Goal: Task Accomplishment & Management: Manage account settings

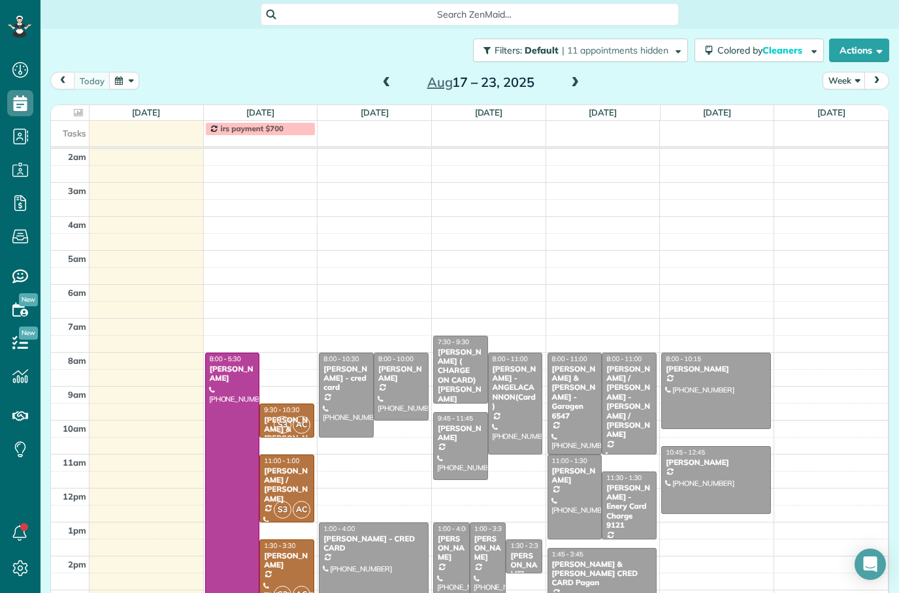
scroll to position [42, 0]
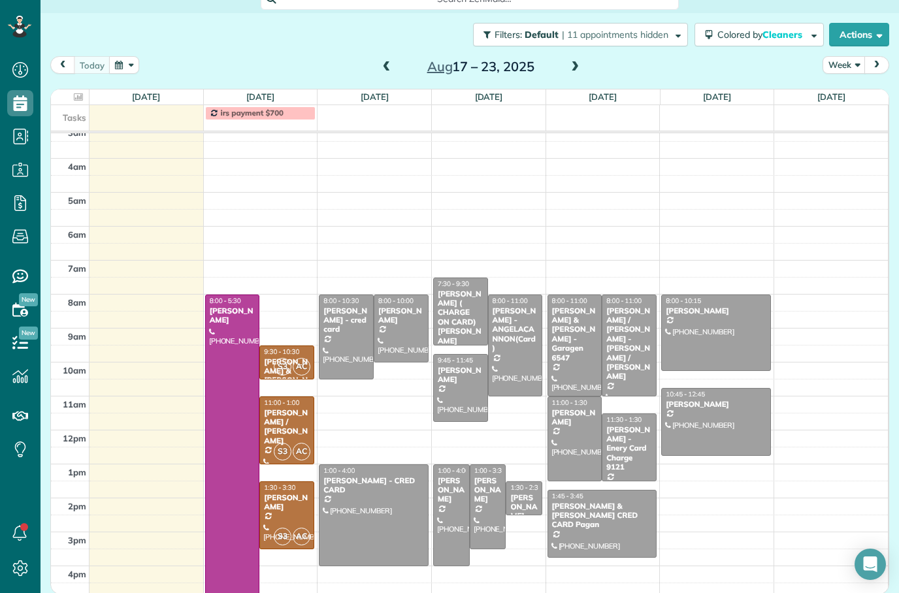
click at [577, 61] on span at bounding box center [575, 67] width 14 height 12
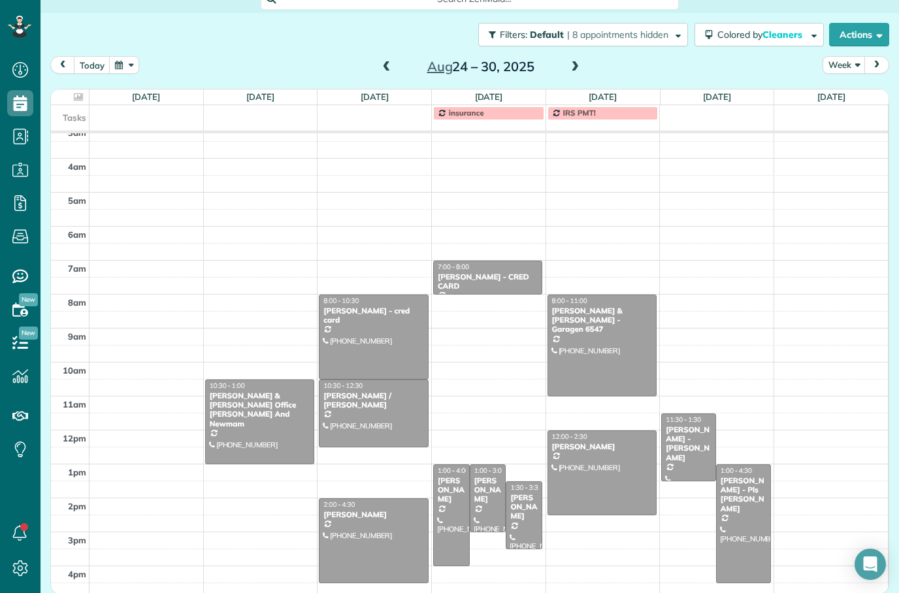
click at [577, 61] on span at bounding box center [575, 67] width 14 height 12
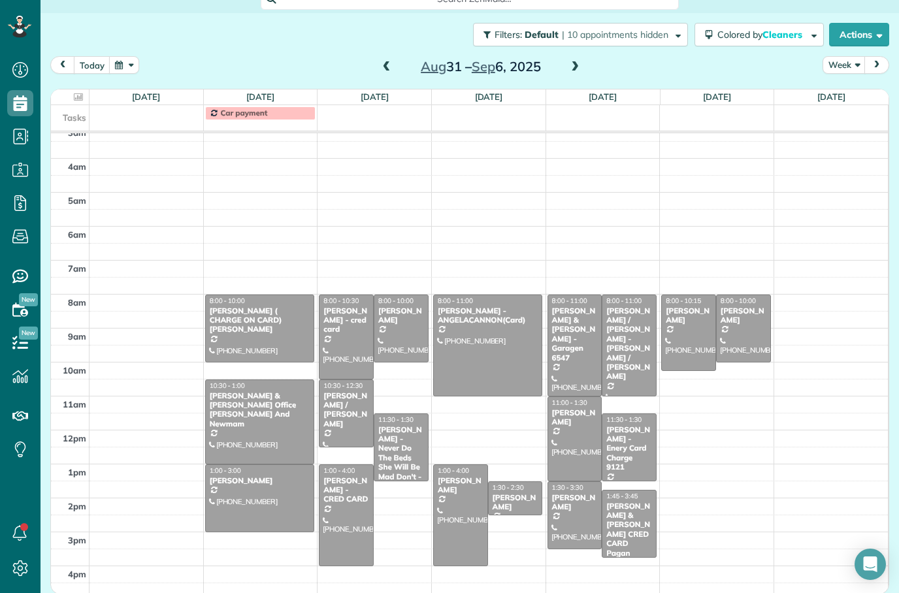
click at [385, 61] on span at bounding box center [387, 67] width 14 height 12
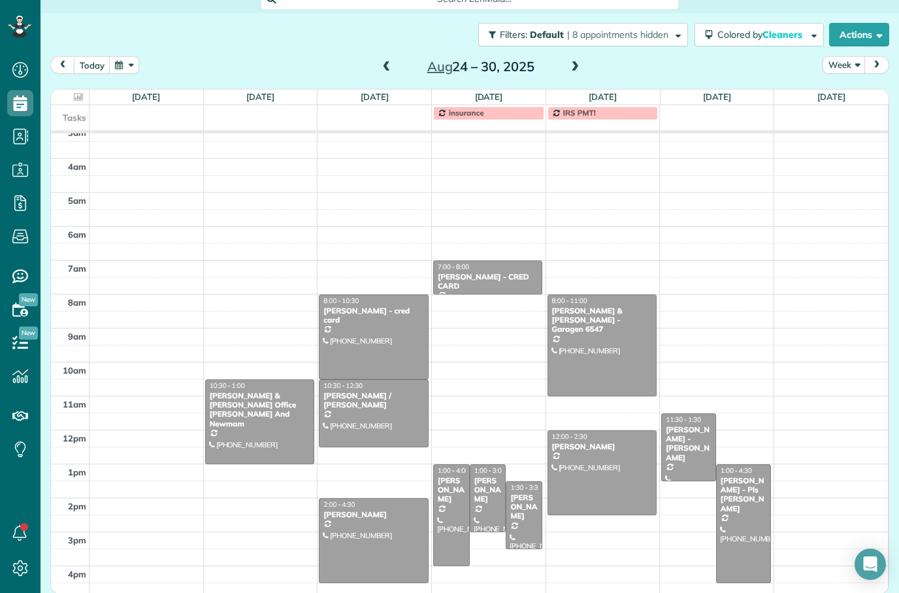
click at [391, 61] on span at bounding box center [387, 67] width 14 height 12
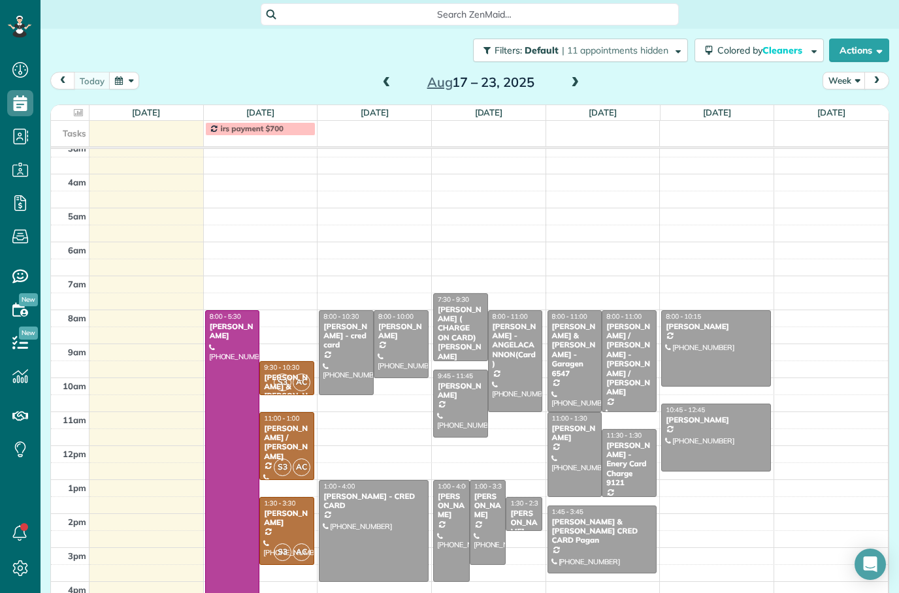
scroll to position [0, 0]
click at [376, 72] on div "[DATE] – [DATE]" at bounding box center [480, 82] width 209 height 21
click at [384, 77] on span at bounding box center [387, 83] width 14 height 12
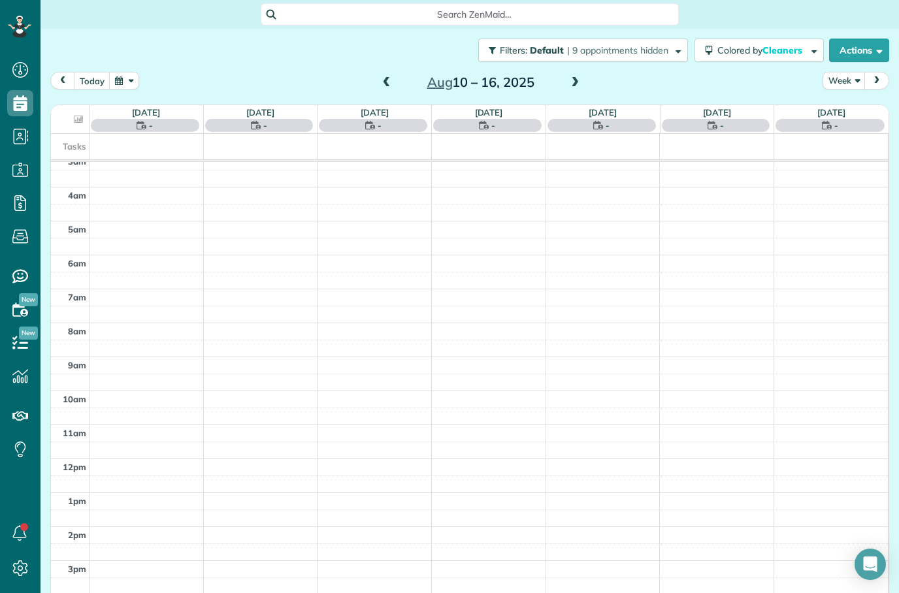
scroll to position [42, 0]
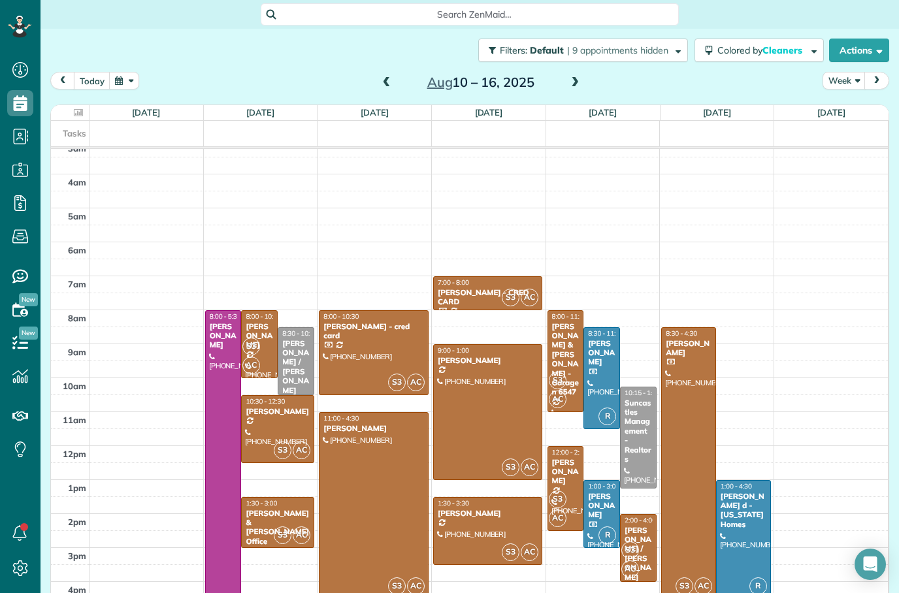
click at [363, 426] on div at bounding box center [373, 506] width 108 height 186
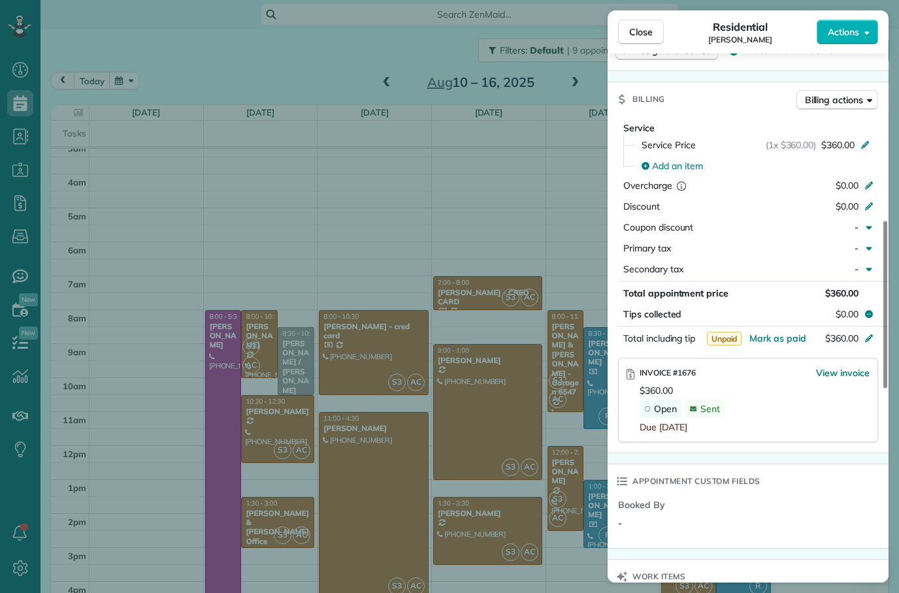
scroll to position [579, 0]
click at [765, 336] on span "Mark as paid" at bounding box center [777, 339] width 57 height 12
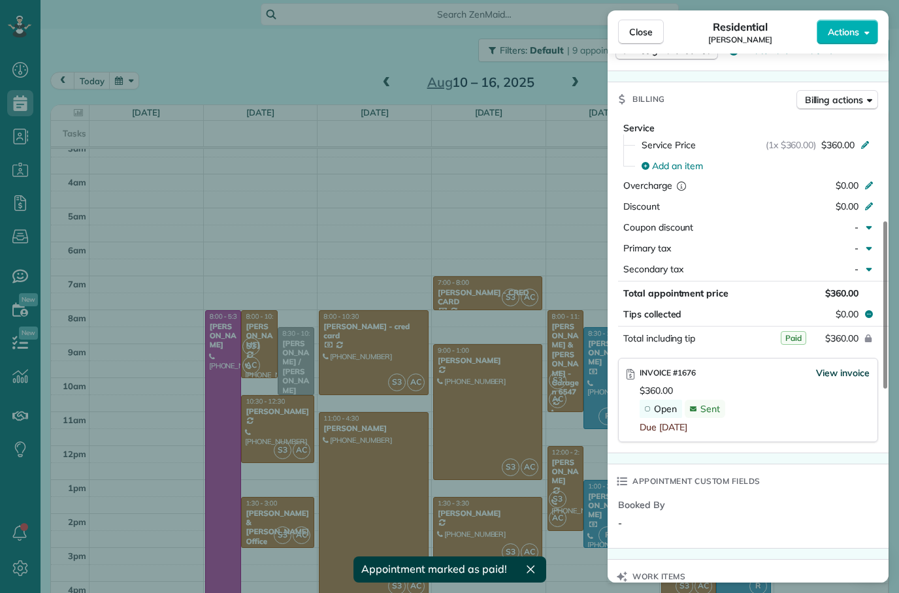
click at [827, 374] on span "View invoice" at bounding box center [843, 372] width 54 height 13
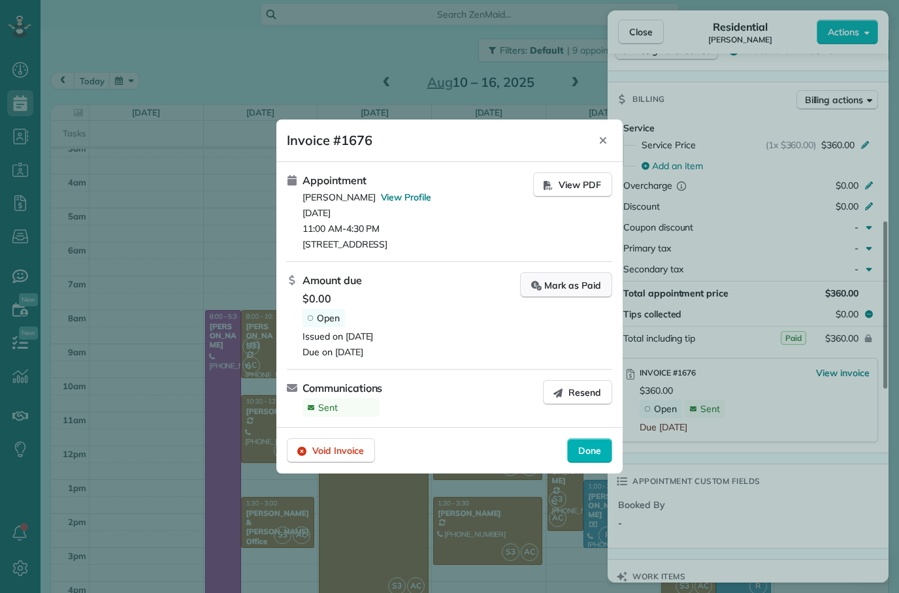
click at [564, 291] on div "Mark as Paid" at bounding box center [566, 285] width 70 height 14
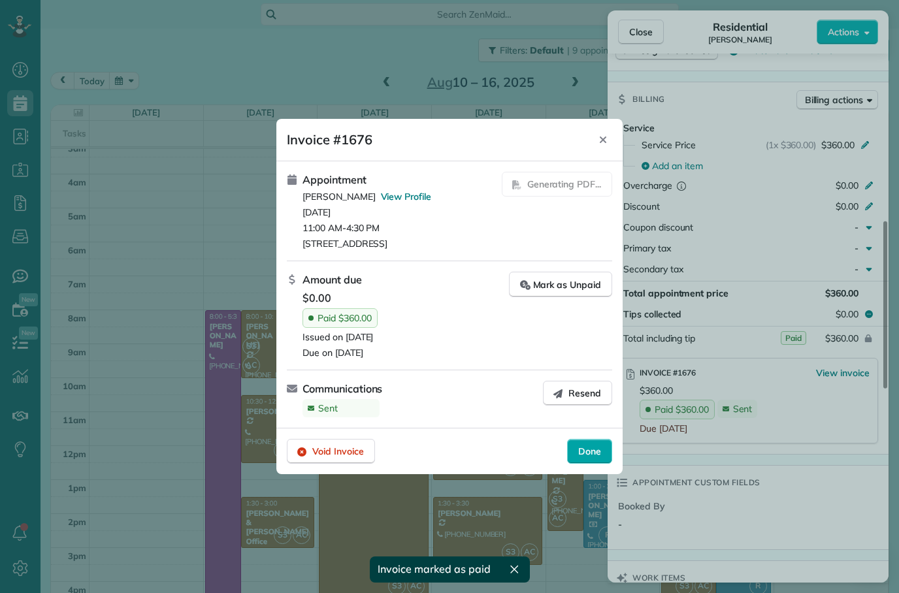
click at [591, 451] on span "Done" at bounding box center [589, 451] width 23 height 13
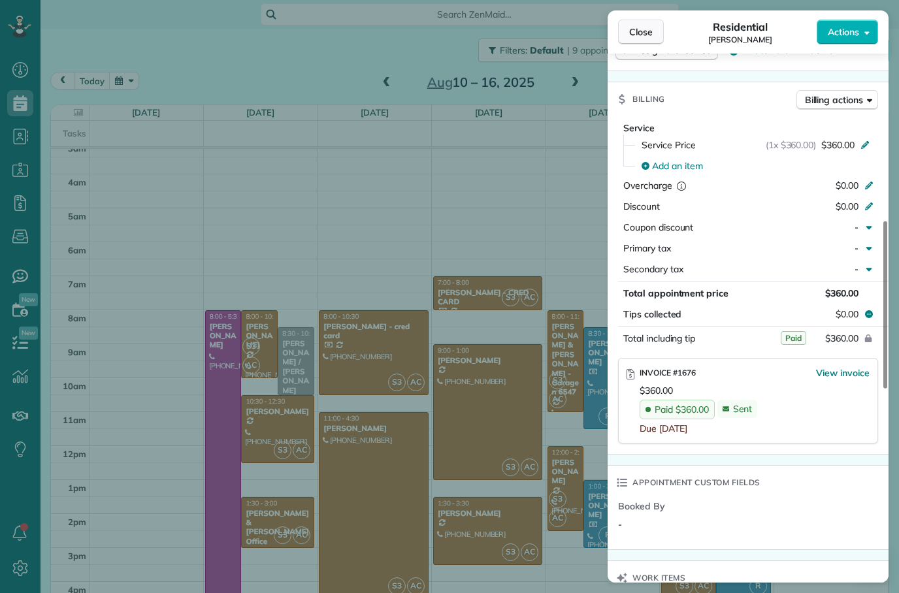
click at [636, 43] on button "Close" at bounding box center [641, 32] width 46 height 25
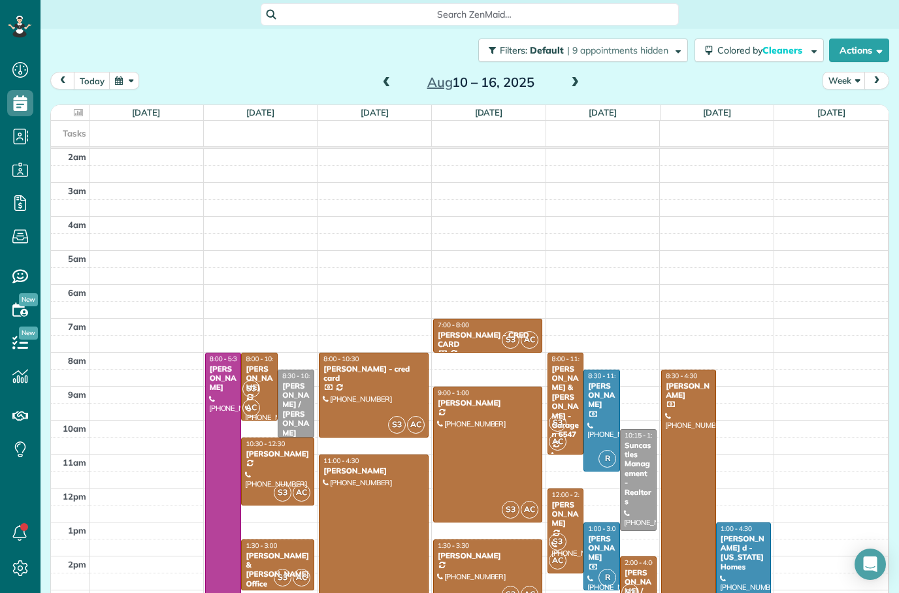
click at [383, 77] on span at bounding box center [387, 83] width 14 height 12
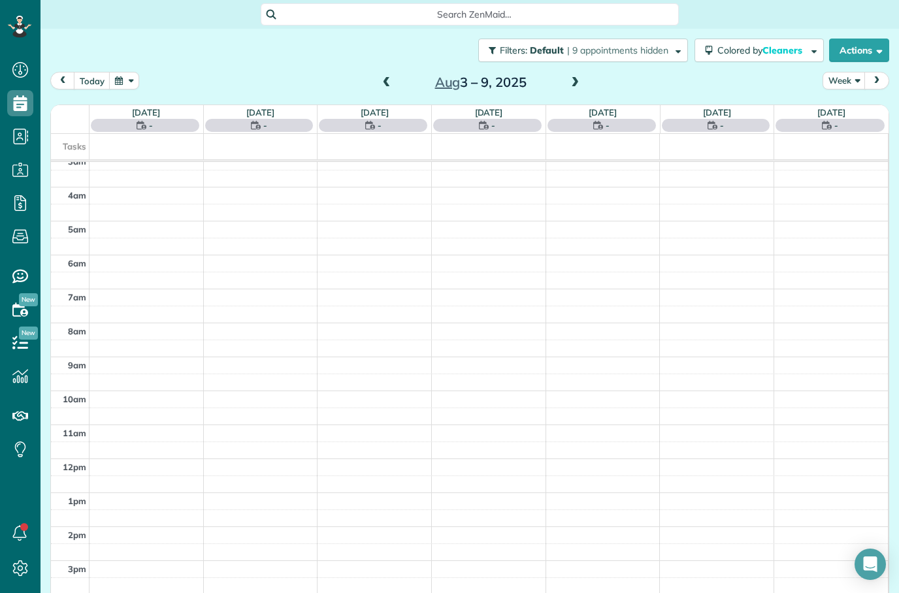
scroll to position [42, 0]
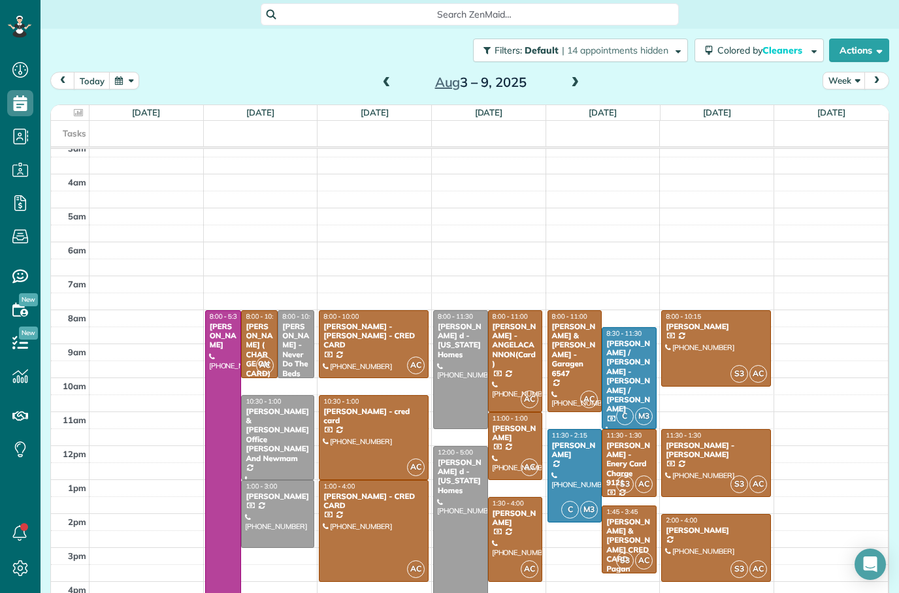
click at [470, 333] on div at bounding box center [461, 370] width 54 height 118
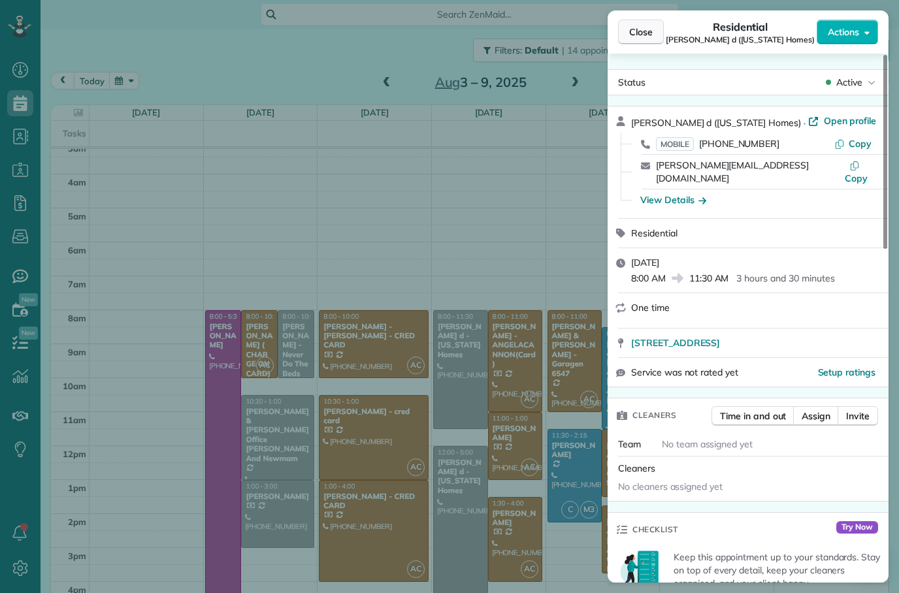
click at [634, 25] on span "Close" at bounding box center [641, 31] width 24 height 13
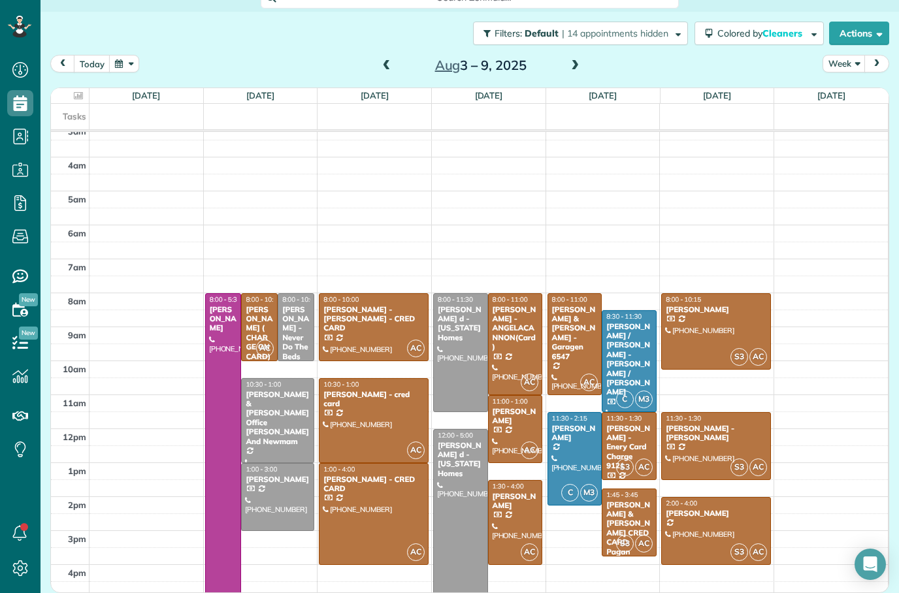
click at [570, 56] on span at bounding box center [575, 66] width 14 height 20
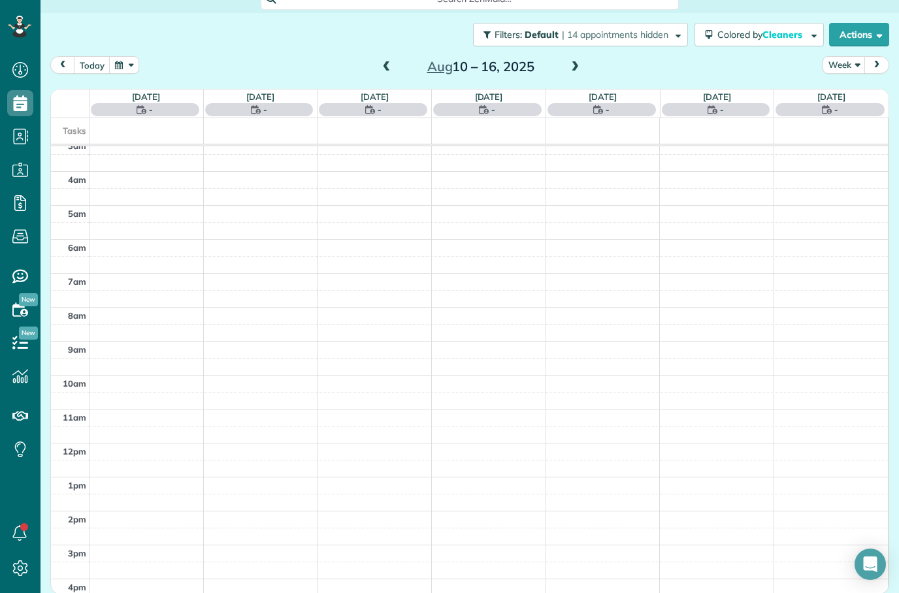
scroll to position [42, 0]
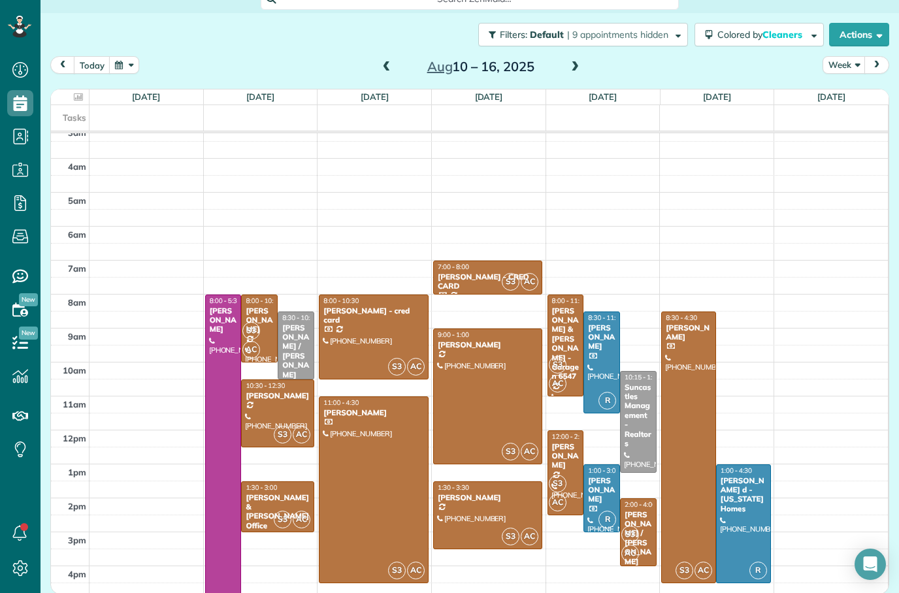
click at [739, 476] on div "[PERSON_NAME] d - [US_STATE] Homes" at bounding box center [743, 495] width 47 height 38
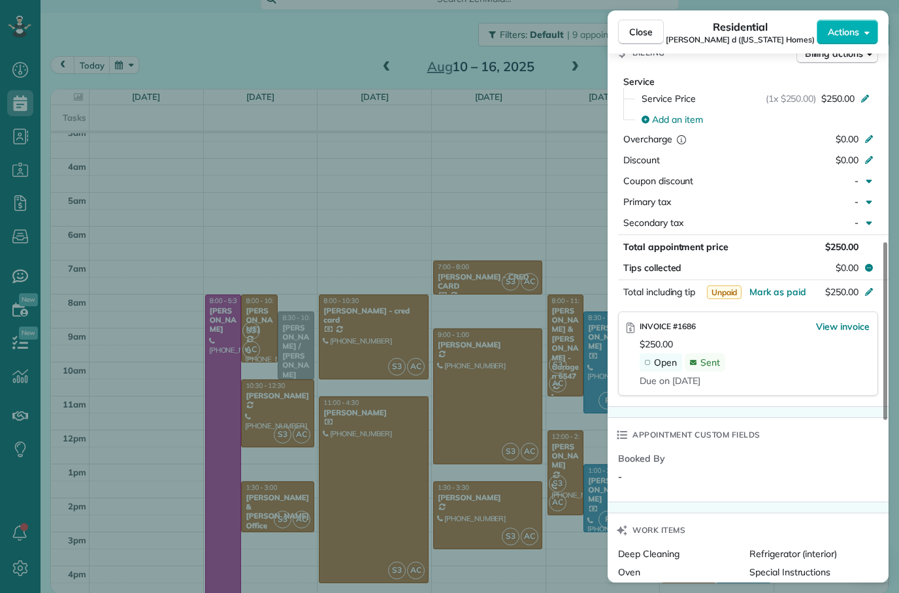
scroll to position [614, 0]
click at [628, 29] on button "Close" at bounding box center [641, 32] width 46 height 25
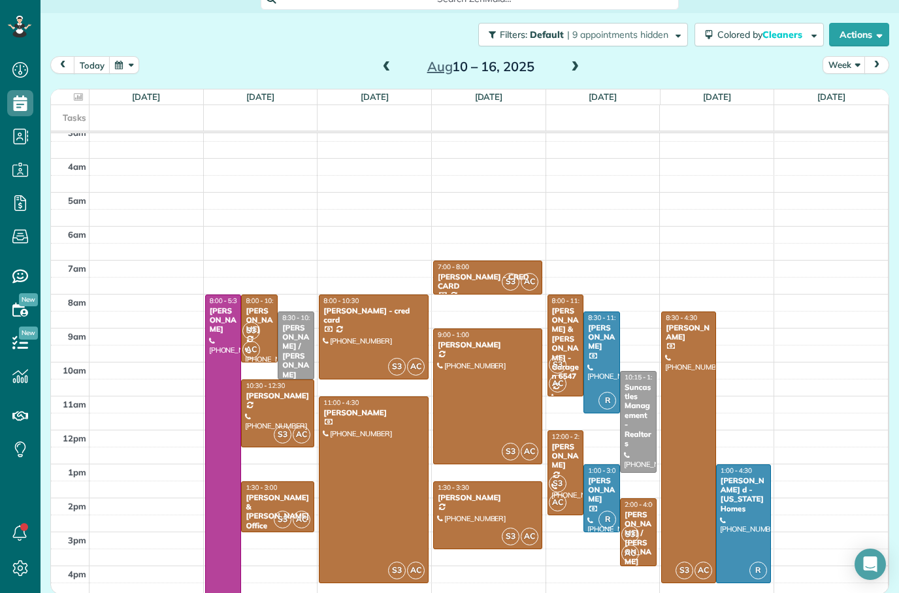
click at [689, 366] on div at bounding box center [689, 447] width 54 height 270
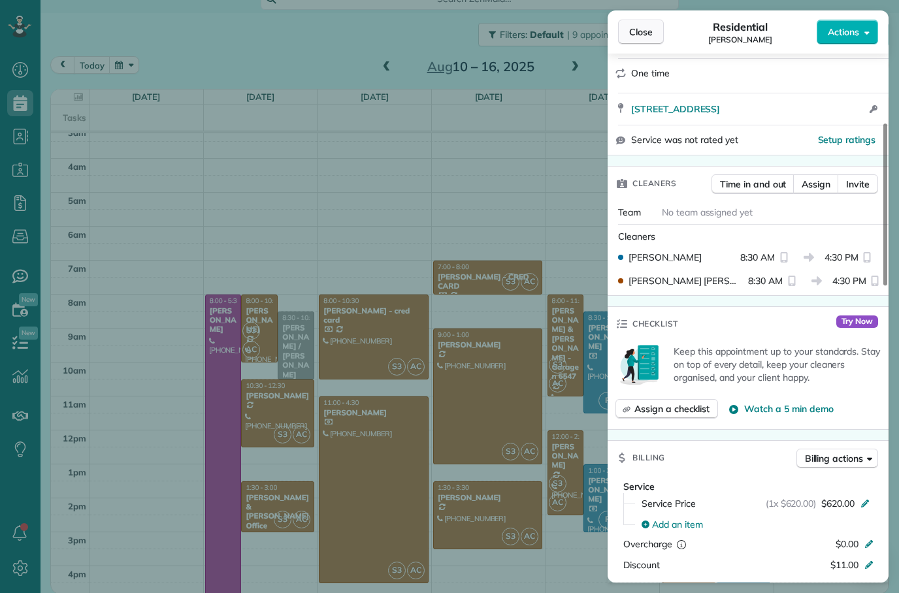
click at [633, 39] on button "Close" at bounding box center [641, 32] width 46 height 25
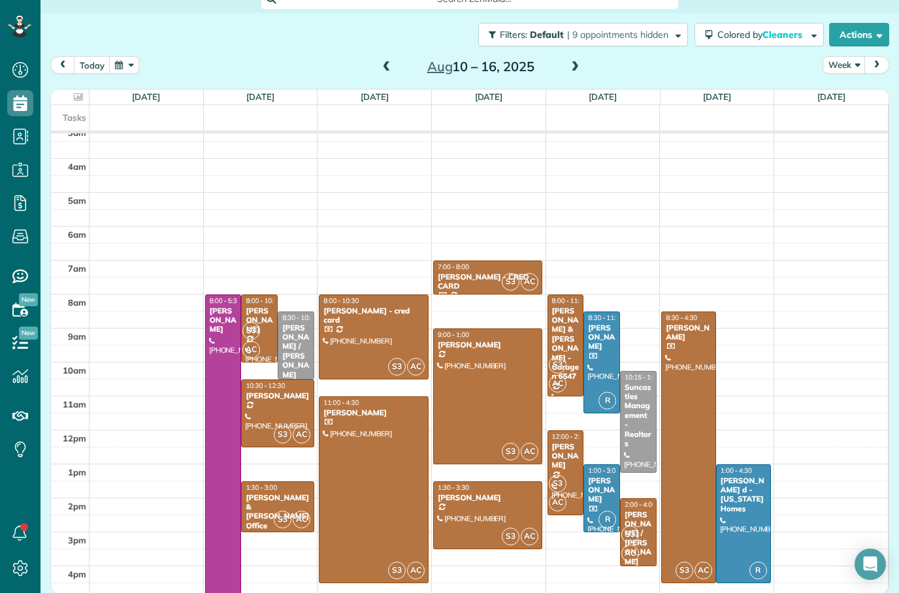
scroll to position [204, 0]
click at [258, 322] on span "S3" at bounding box center [251, 331] width 18 height 18
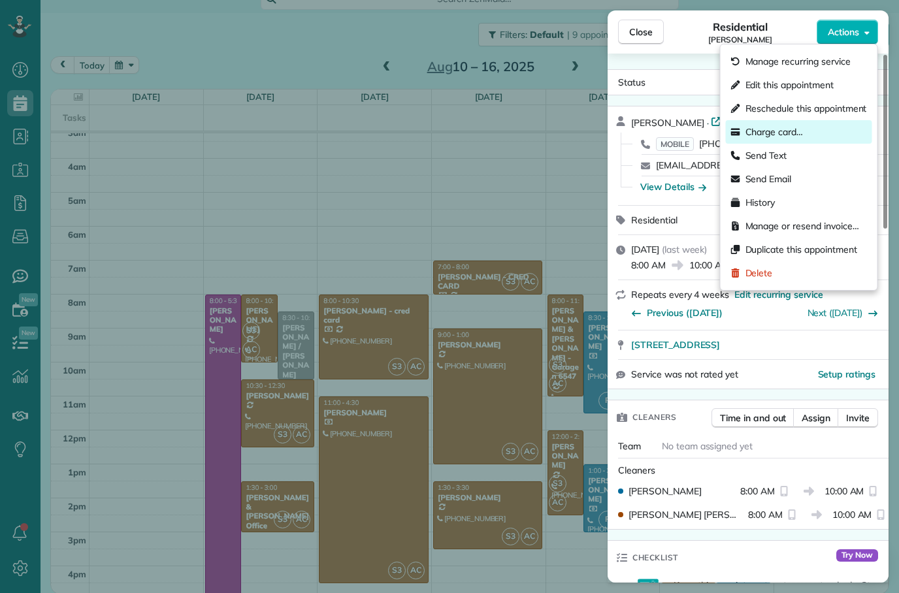
click at [766, 133] on span "Charge card…" at bounding box center [774, 131] width 58 height 13
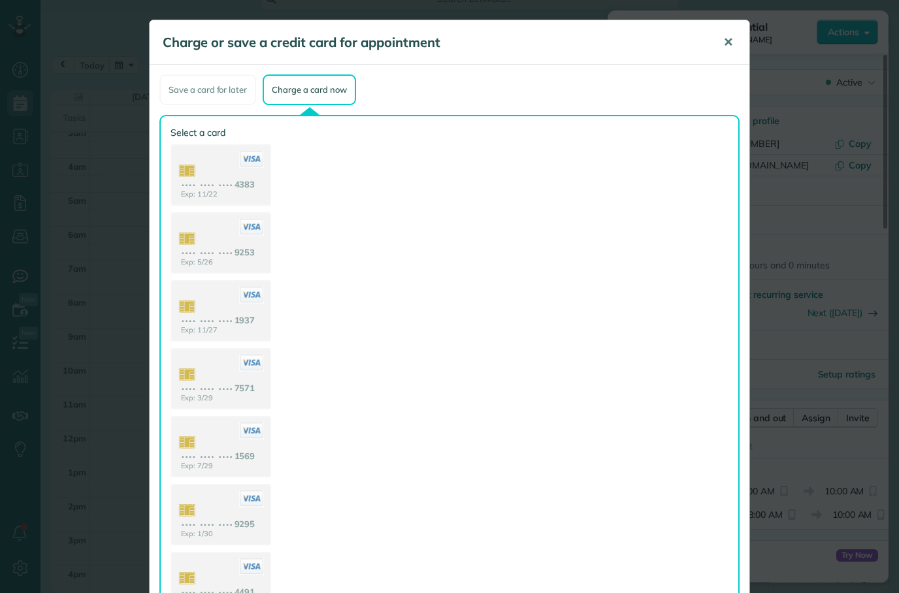
click at [726, 42] on span "✕" at bounding box center [728, 42] width 10 height 15
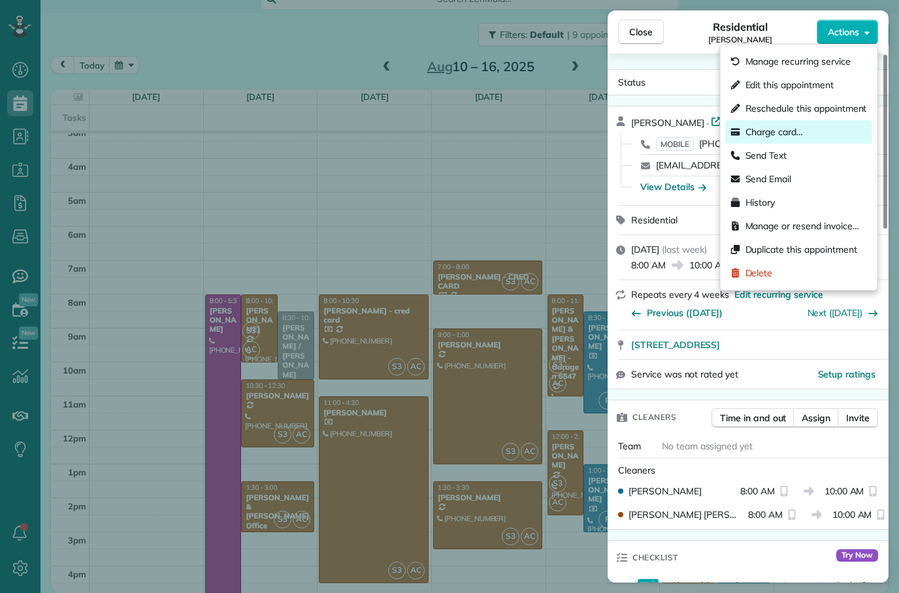
click at [804, 136] on div "Charge card…" at bounding box center [799, 132] width 146 height 24
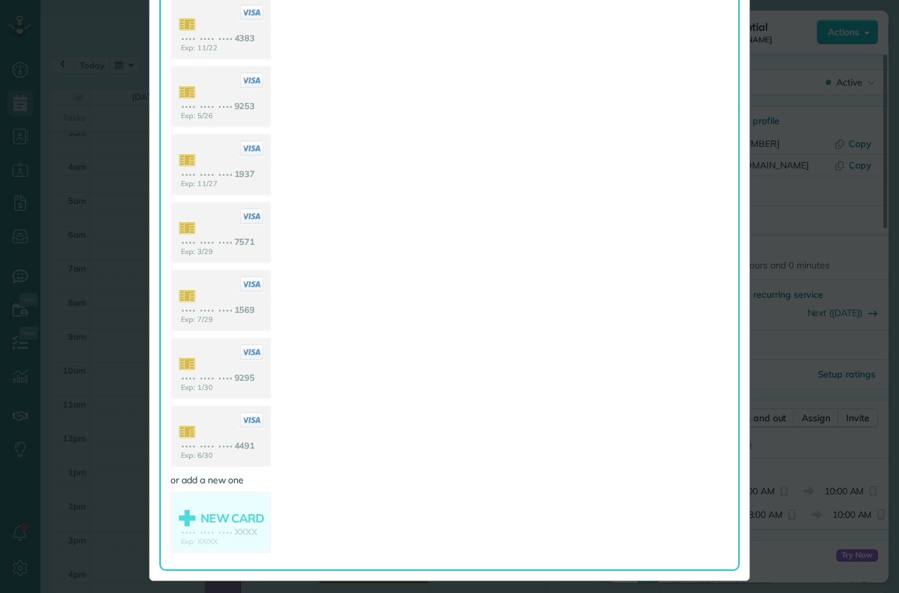
scroll to position [149, 0]
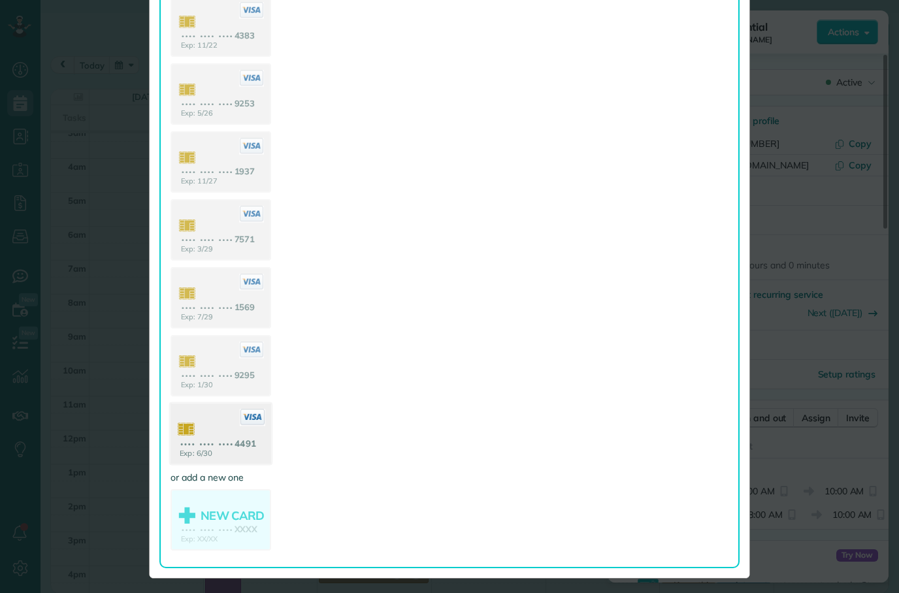
click at [231, 431] on use at bounding box center [221, 435] width 101 height 63
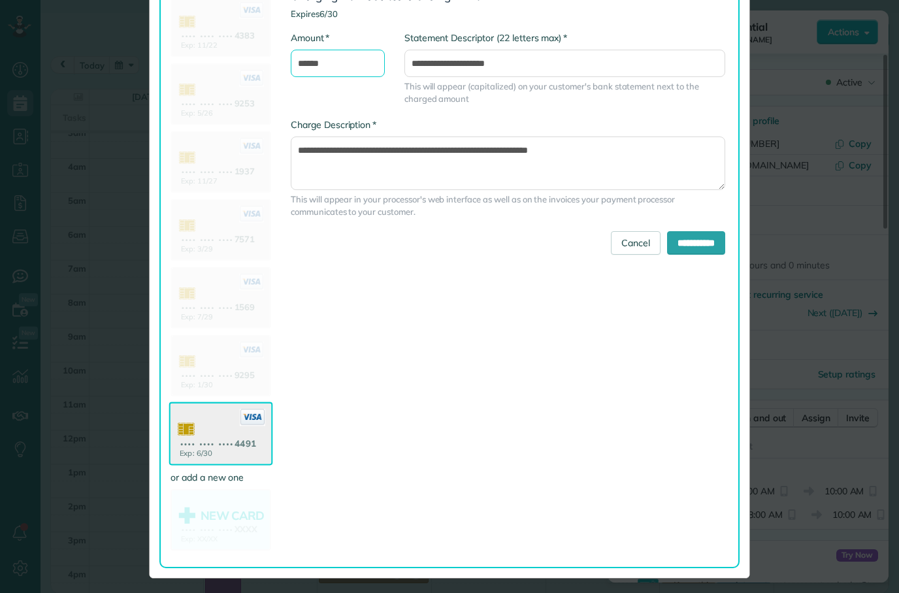
click at [308, 60] on input "******" at bounding box center [338, 63] width 94 height 27
click at [687, 242] on input "**********" at bounding box center [696, 243] width 58 height 24
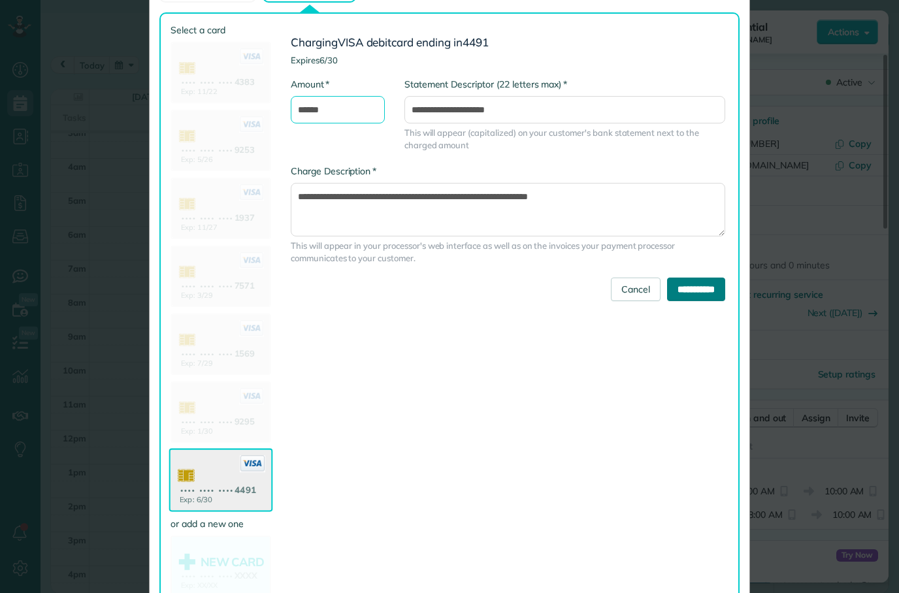
type input "******"
click at [686, 287] on input "**********" at bounding box center [696, 290] width 58 height 24
click at [692, 287] on input "**********" at bounding box center [696, 290] width 58 height 24
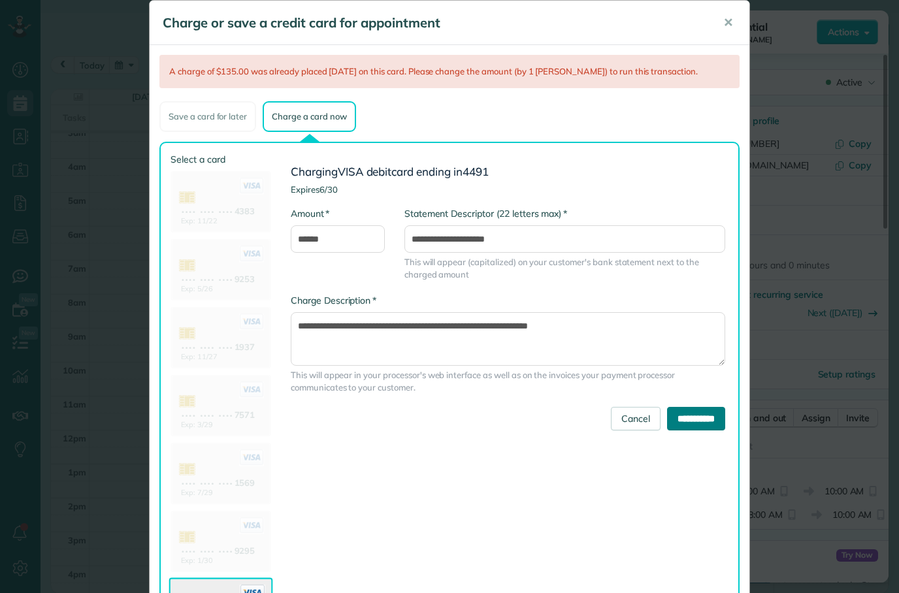
scroll to position [18, 0]
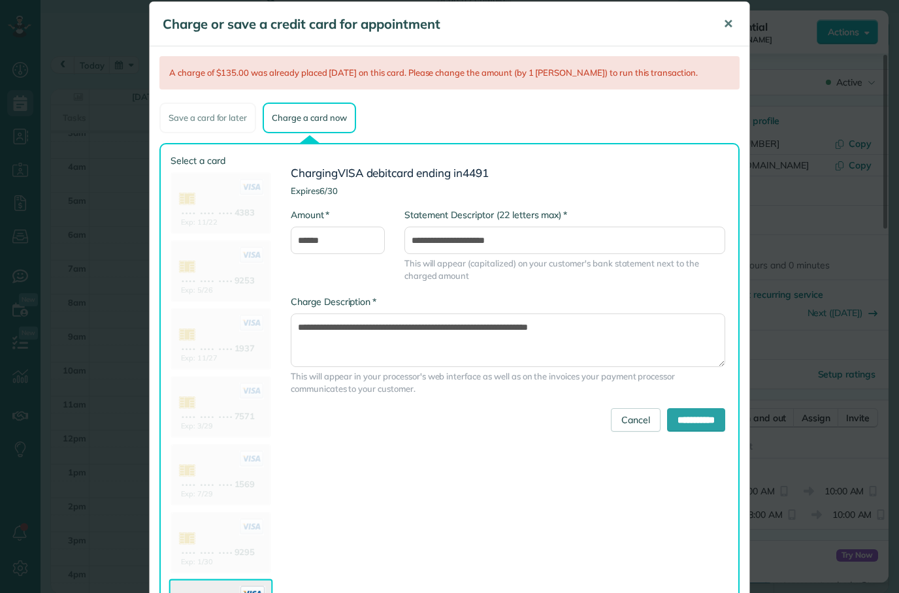
click at [730, 27] on span "✕" at bounding box center [728, 23] width 10 height 15
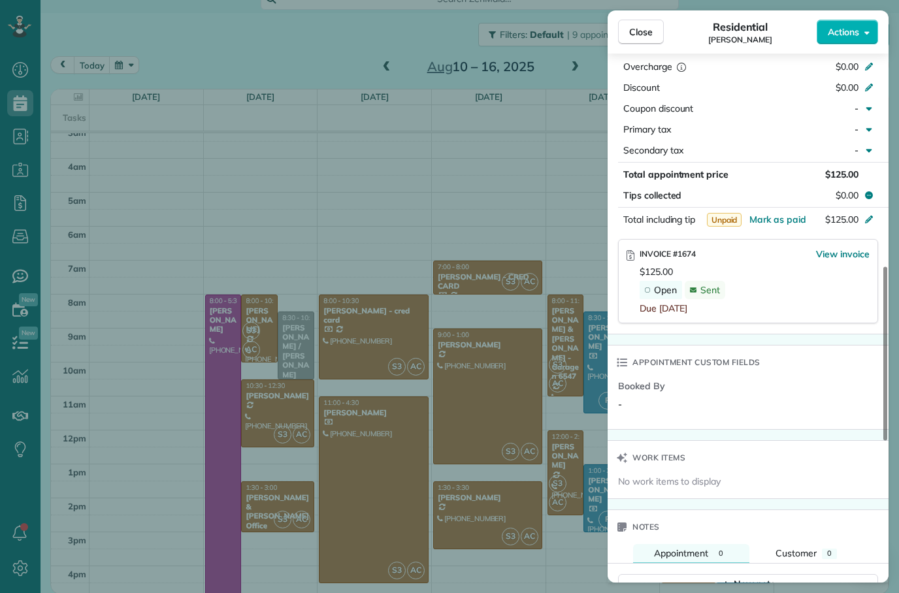
scroll to position [712, 0]
click at [645, 30] on span "Close" at bounding box center [641, 31] width 24 height 13
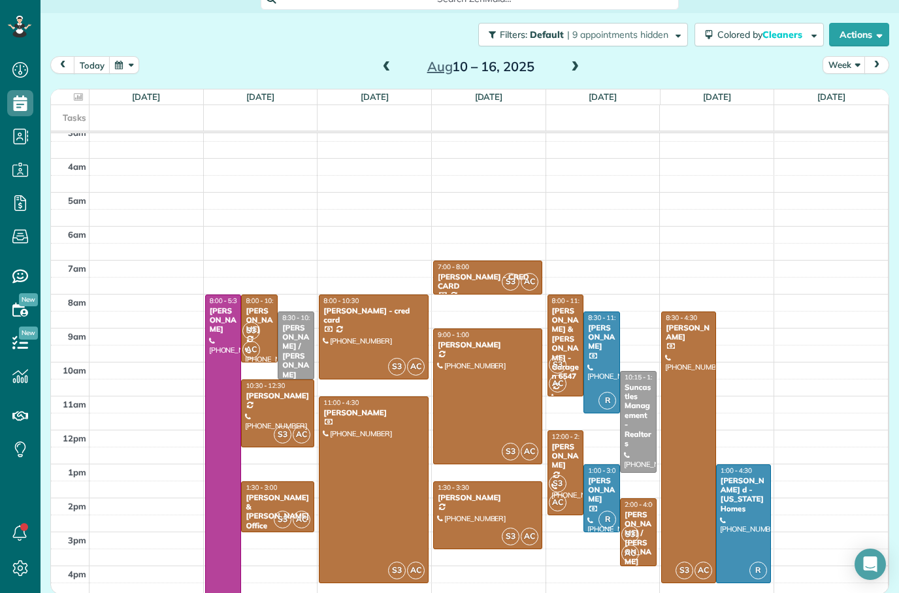
click at [251, 341] on span "AC" at bounding box center [251, 350] width 18 height 18
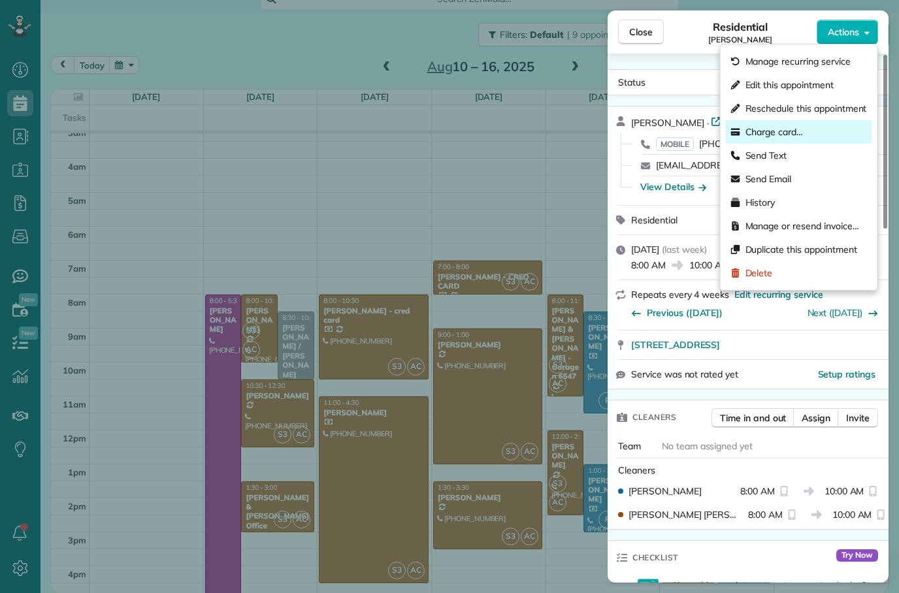
click at [819, 129] on div "Charge card…" at bounding box center [799, 132] width 146 height 24
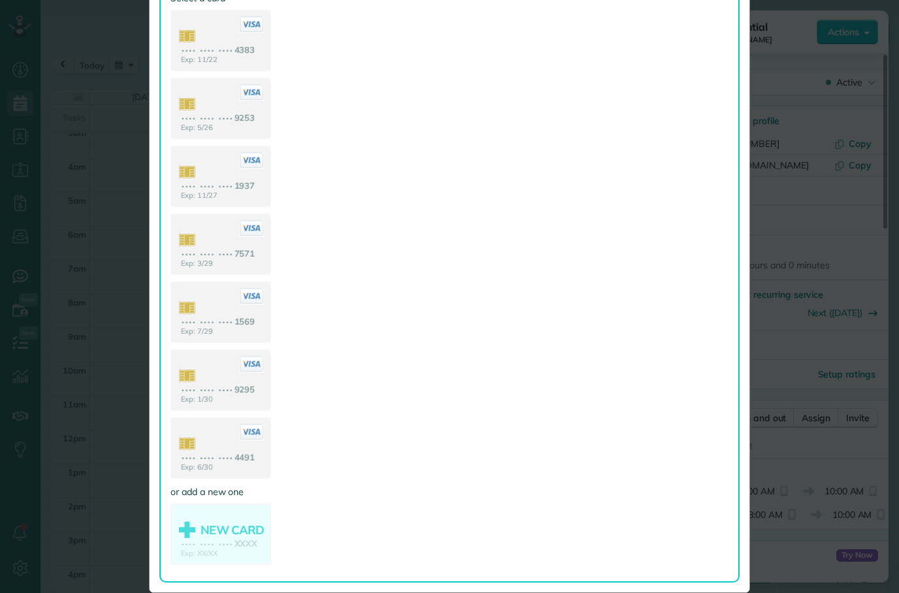
scroll to position [137, 0]
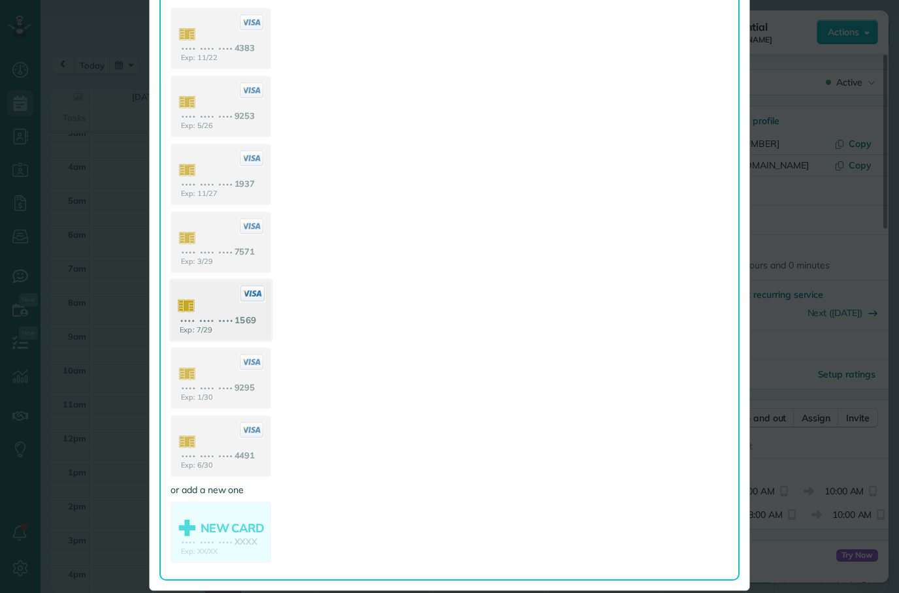
click at [227, 323] on use at bounding box center [221, 311] width 101 height 63
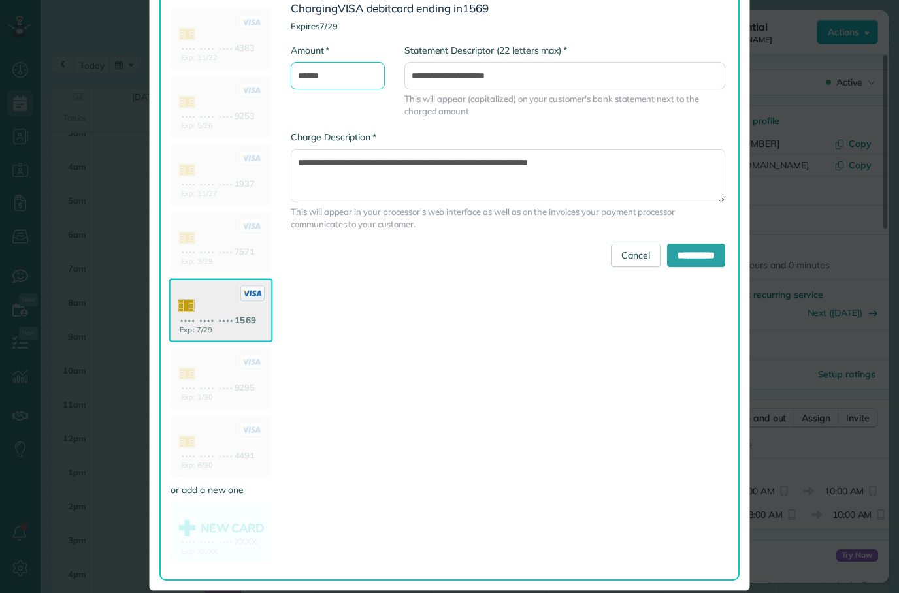
click at [310, 78] on input "******" at bounding box center [338, 75] width 94 height 27
type input "******"
click at [683, 257] on input "**********" at bounding box center [696, 256] width 58 height 24
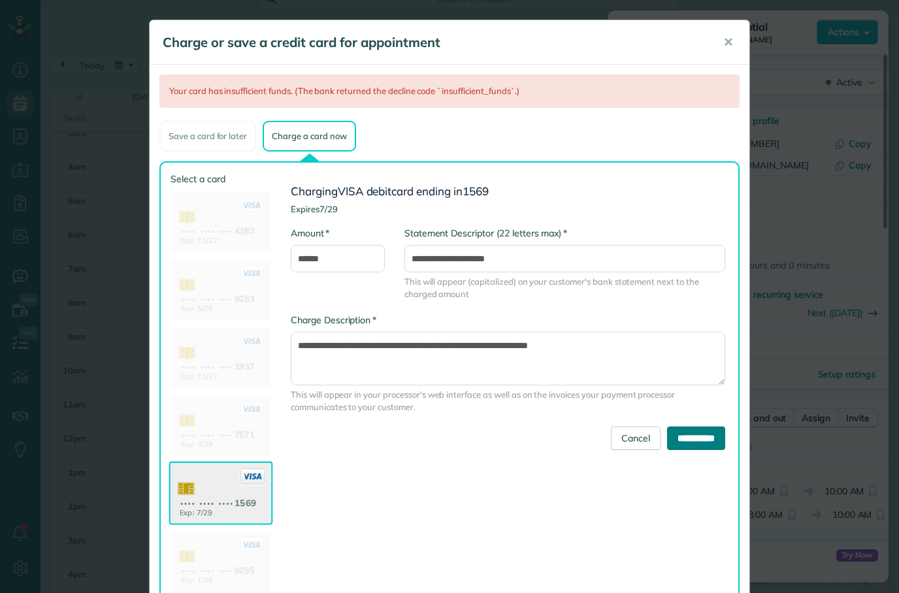
scroll to position [0, 0]
click at [583, 522] on div "**********" at bounding box center [503, 462] width 464 height 580
click at [727, 46] on span "✕" at bounding box center [728, 42] width 10 height 15
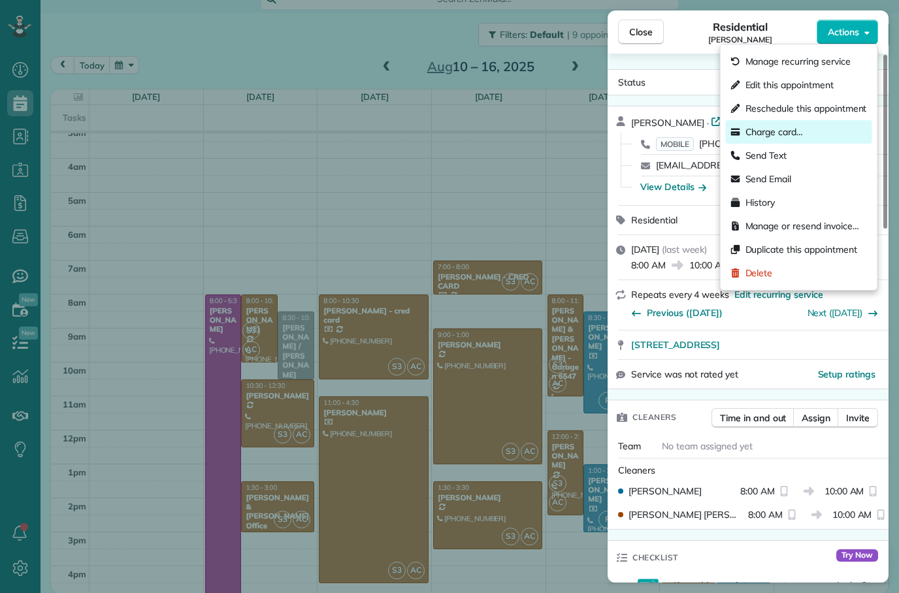
click at [775, 137] on span "Charge card…" at bounding box center [774, 131] width 58 height 13
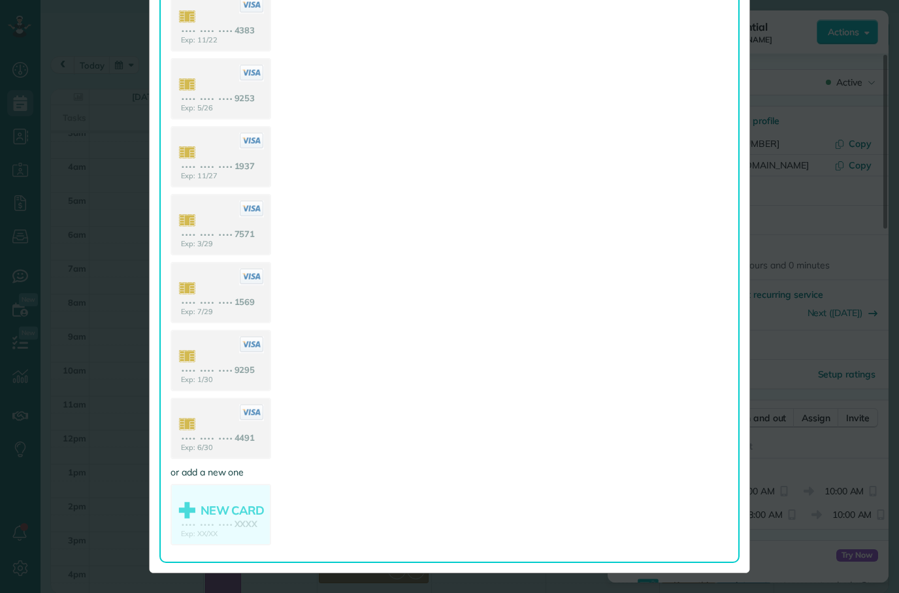
scroll to position [154, 0]
click at [214, 421] on use at bounding box center [221, 429] width 101 height 63
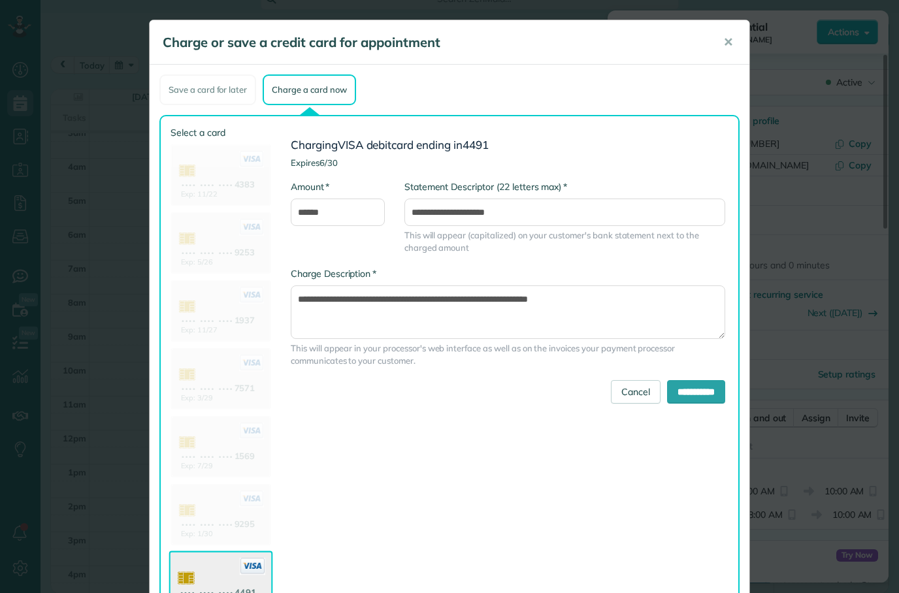
scroll to position [0, 0]
click at [732, 44] on span "✕" at bounding box center [728, 42] width 10 height 15
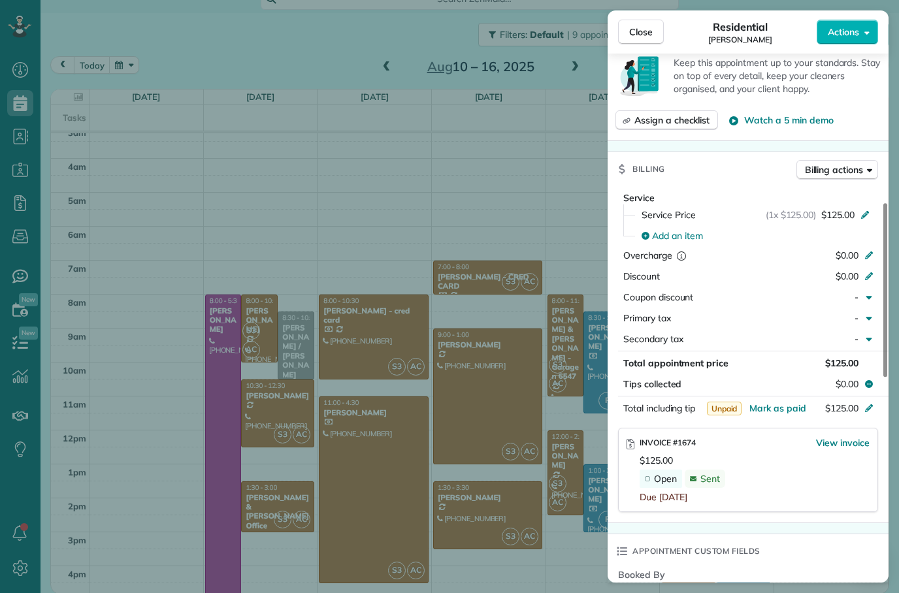
scroll to position [524, 0]
click at [839, 442] on span "View invoice" at bounding box center [843, 441] width 54 height 13
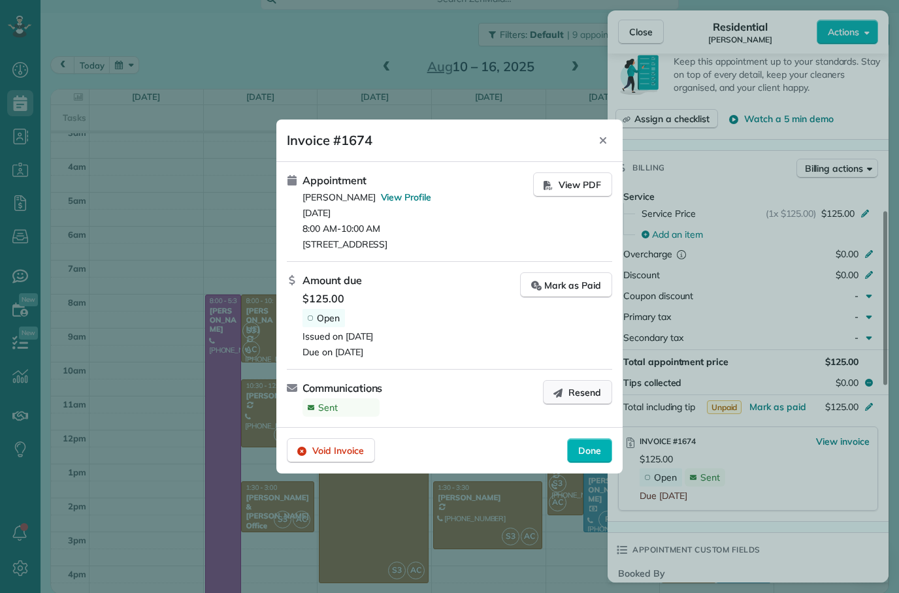
click at [564, 404] on button "Resend" at bounding box center [577, 392] width 69 height 25
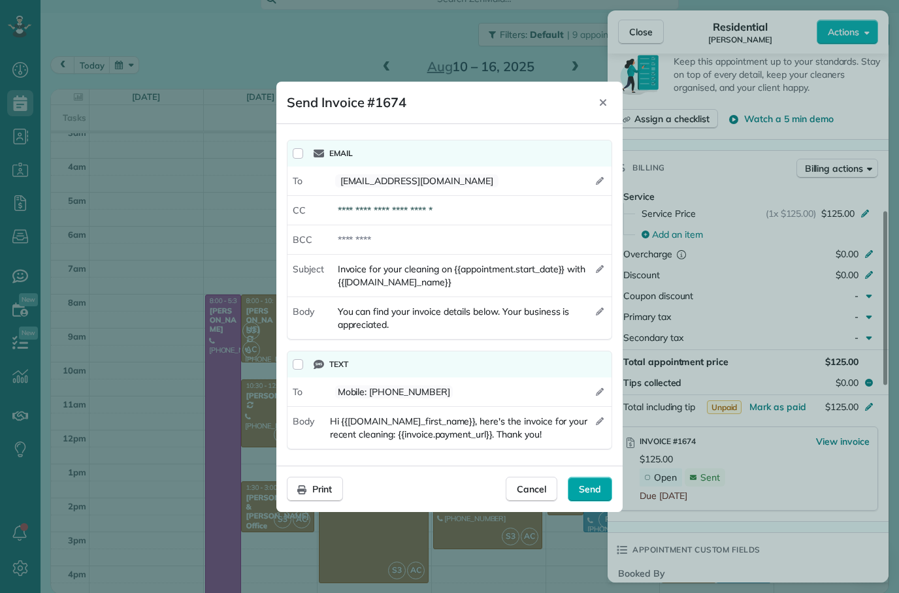
click at [589, 487] on span "Send" at bounding box center [590, 489] width 22 height 13
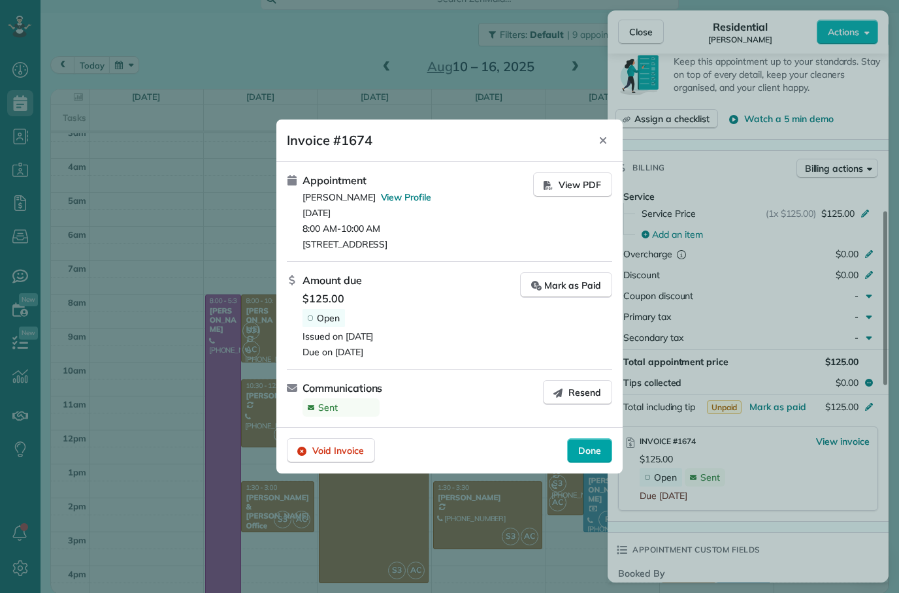
click at [590, 449] on span "Done" at bounding box center [589, 450] width 23 height 13
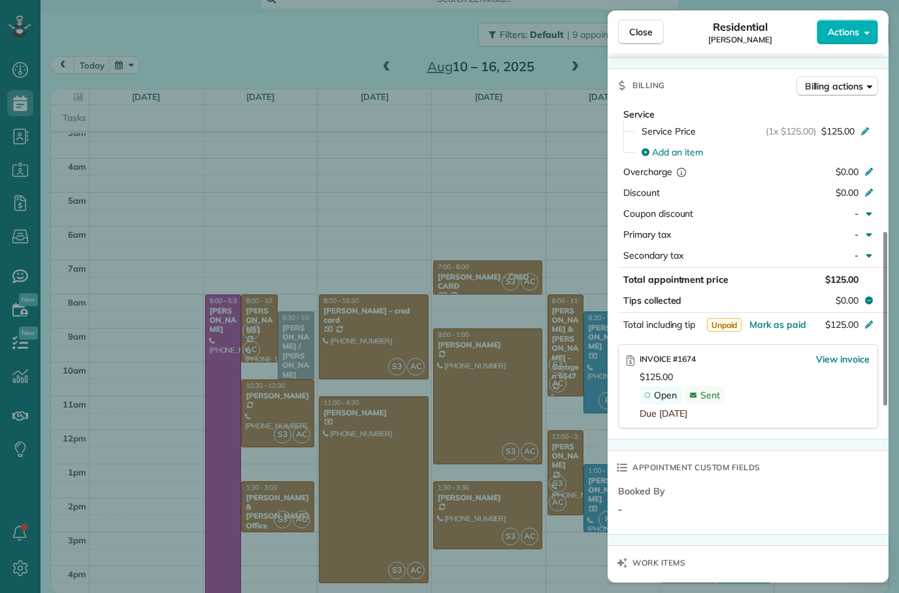
scroll to position [587, 0]
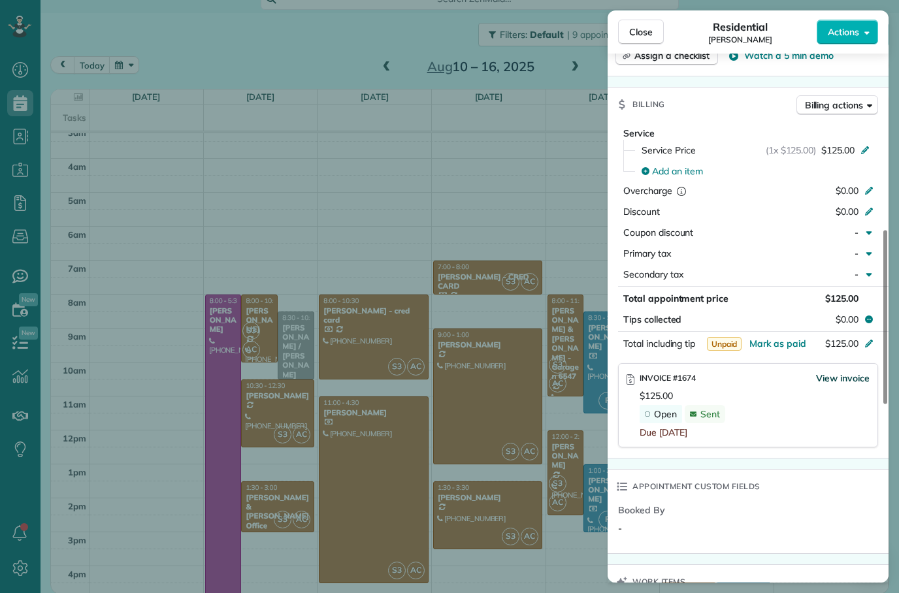
click at [854, 382] on span "View invoice" at bounding box center [843, 378] width 54 height 13
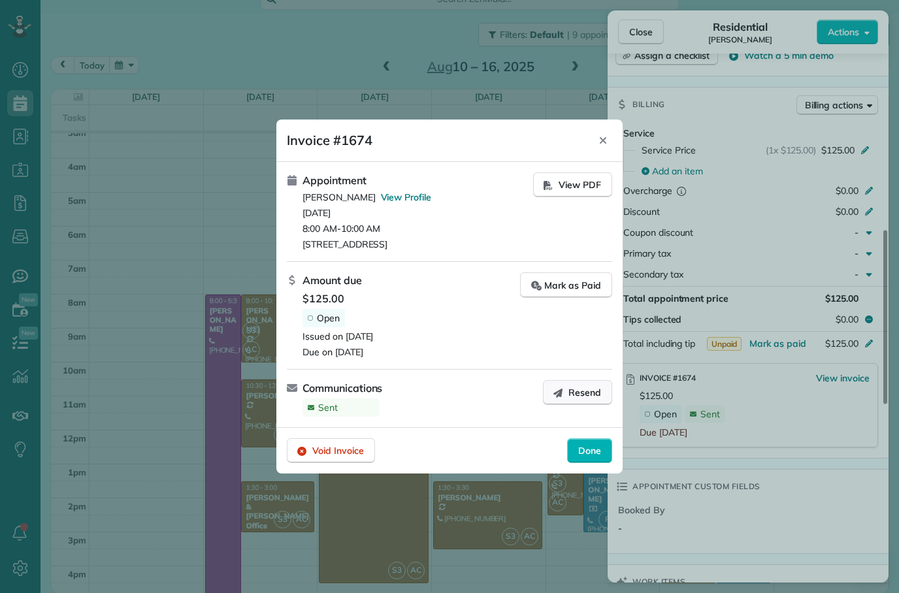
click at [577, 389] on span "Resend" at bounding box center [584, 392] width 33 height 13
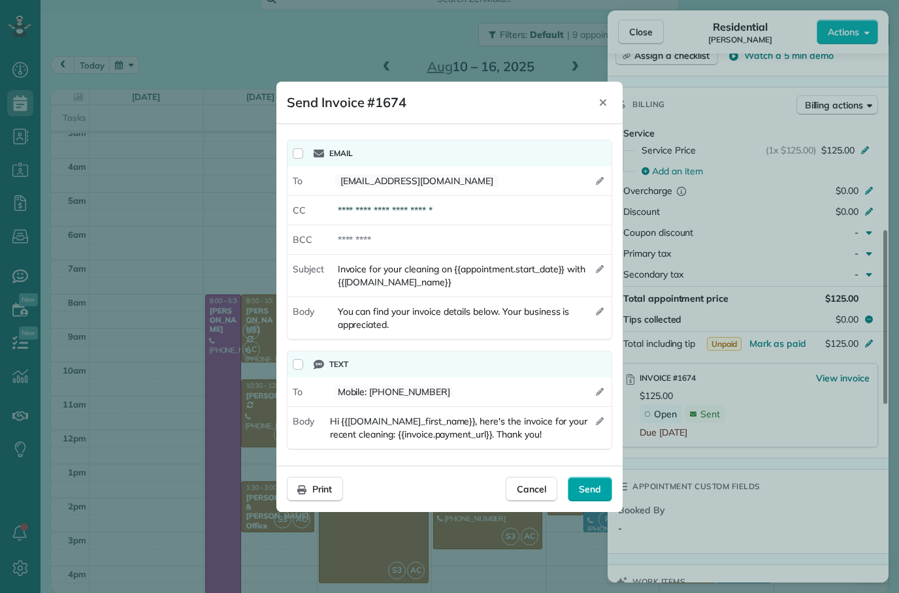
click at [590, 495] on span "Send" at bounding box center [590, 489] width 22 height 13
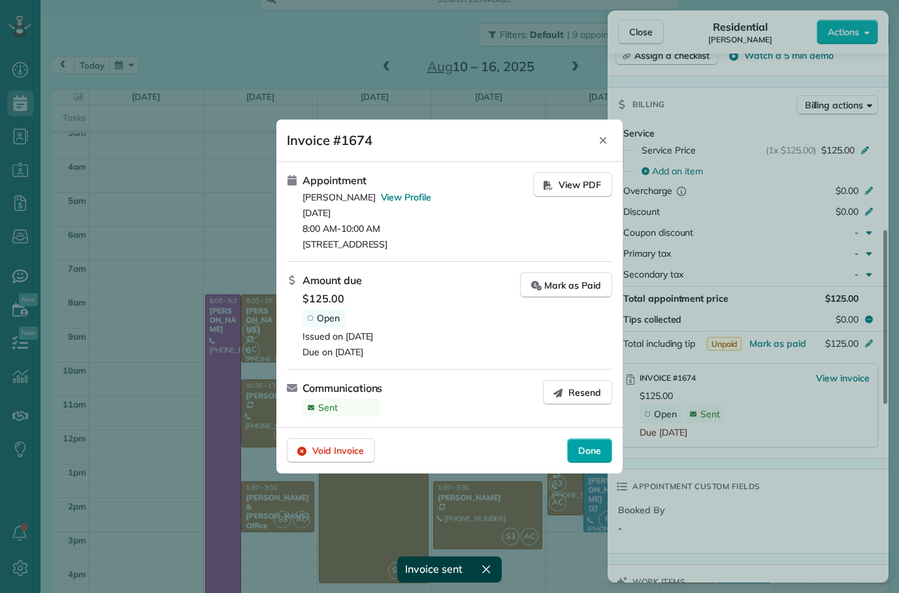
click at [593, 447] on span "Done" at bounding box center [589, 450] width 23 height 13
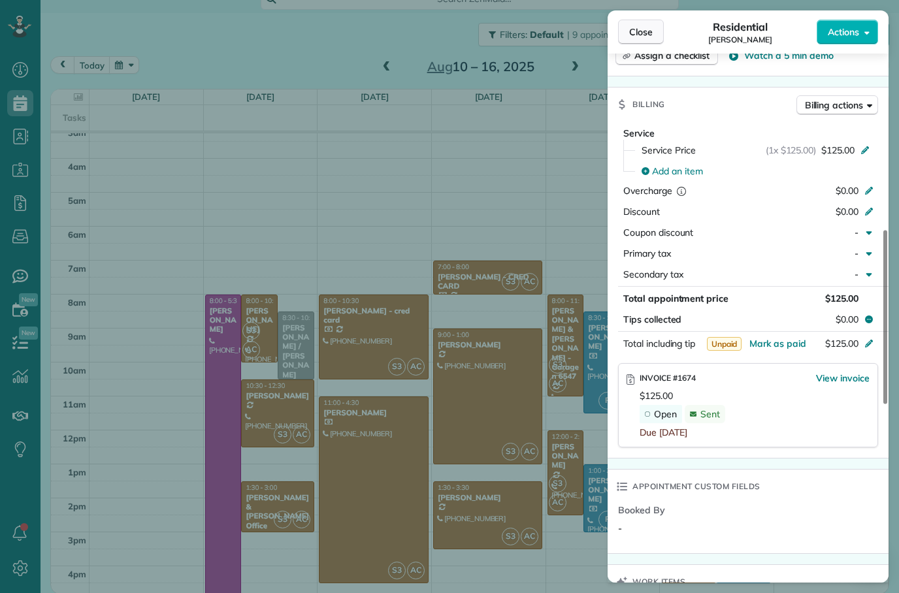
click at [645, 38] on span "Close" at bounding box center [641, 31] width 24 height 13
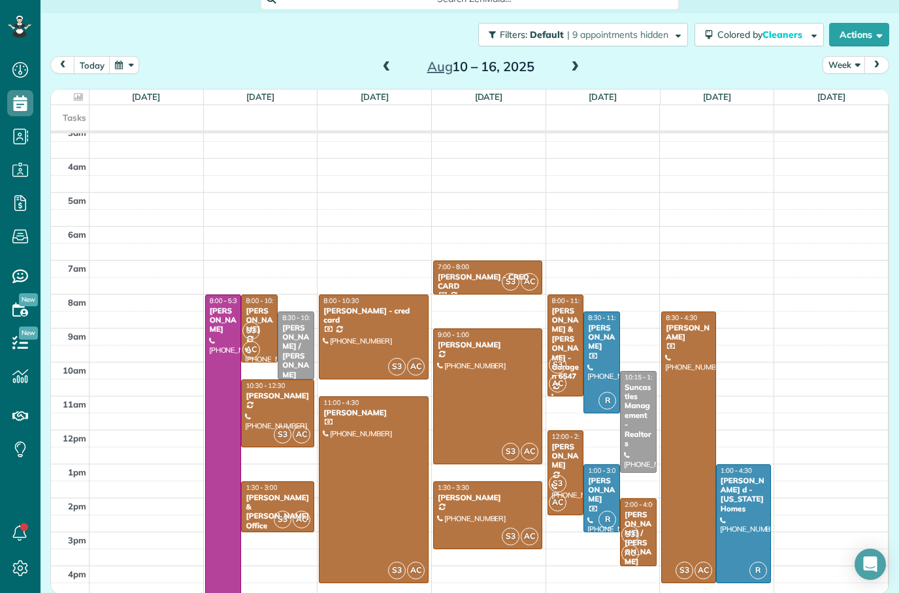
click at [565, 56] on div "[DATE] Week [DATE] – [DATE]" at bounding box center [469, 68] width 839 height 24
click at [577, 61] on span at bounding box center [575, 67] width 14 height 12
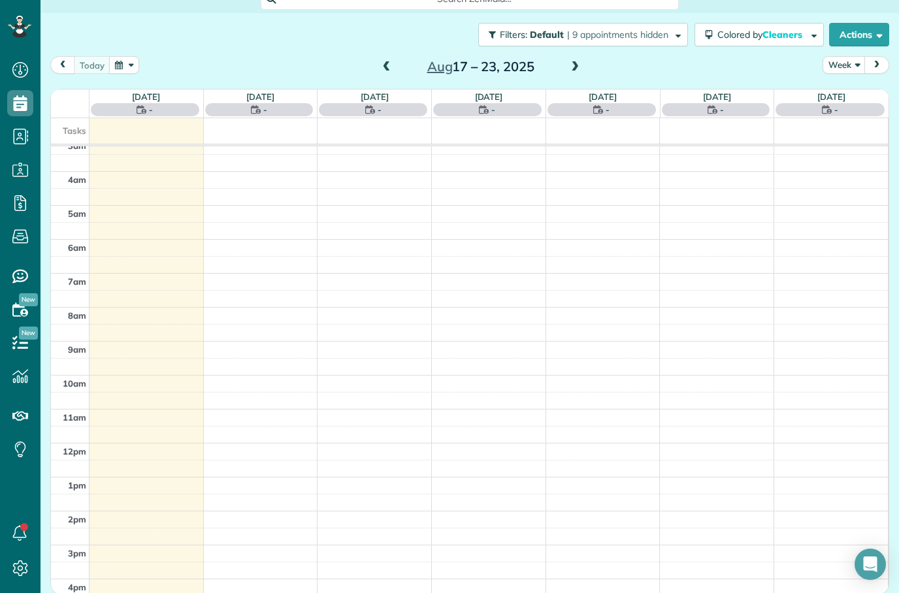
scroll to position [42, 0]
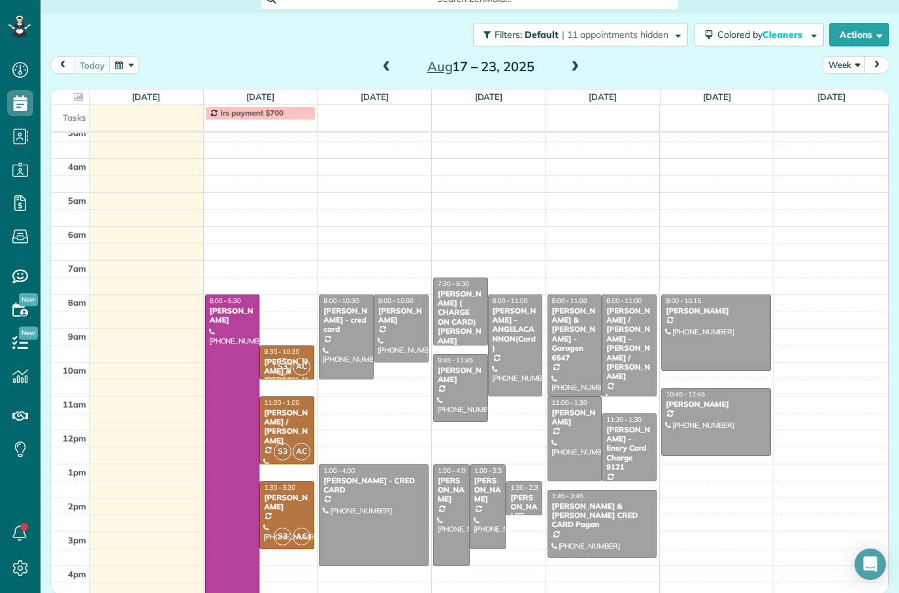
click at [392, 61] on span at bounding box center [387, 67] width 14 height 12
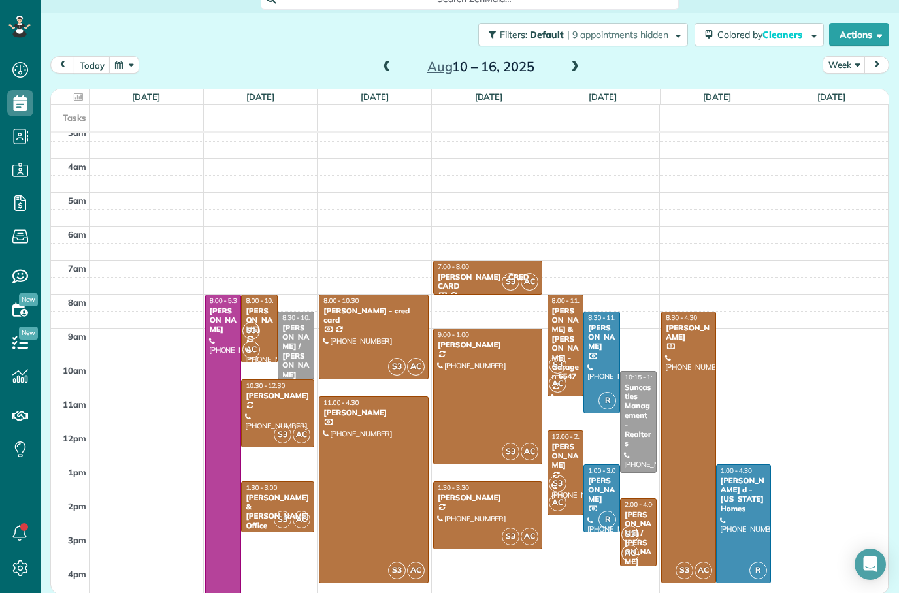
click at [568, 61] on span at bounding box center [575, 67] width 14 height 12
